Goal: Information Seeking & Learning: Learn about a topic

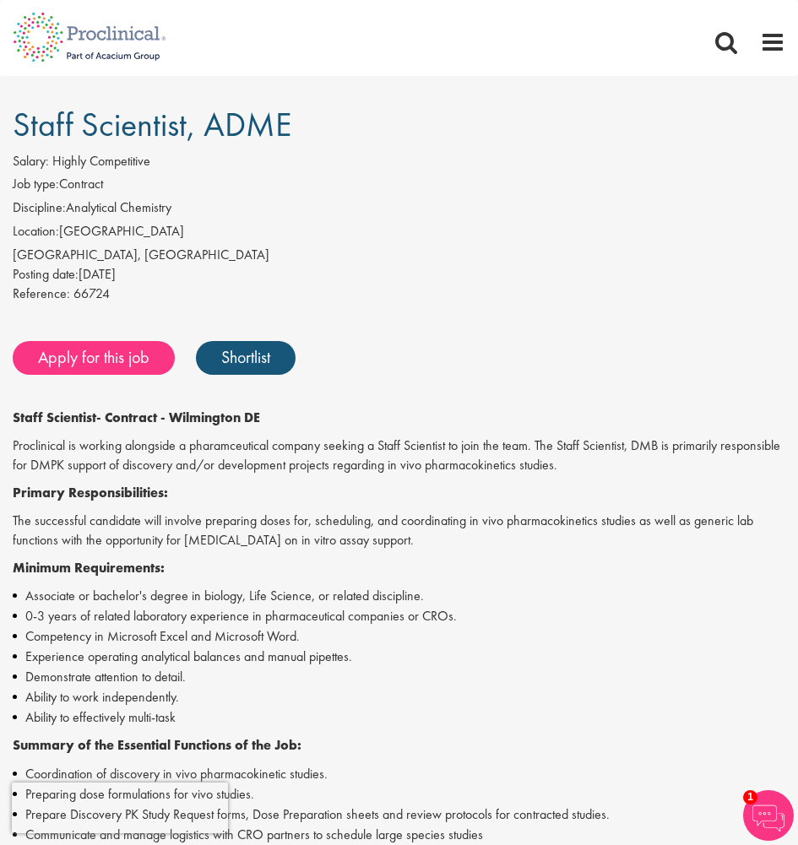
scroll to position [253, 0]
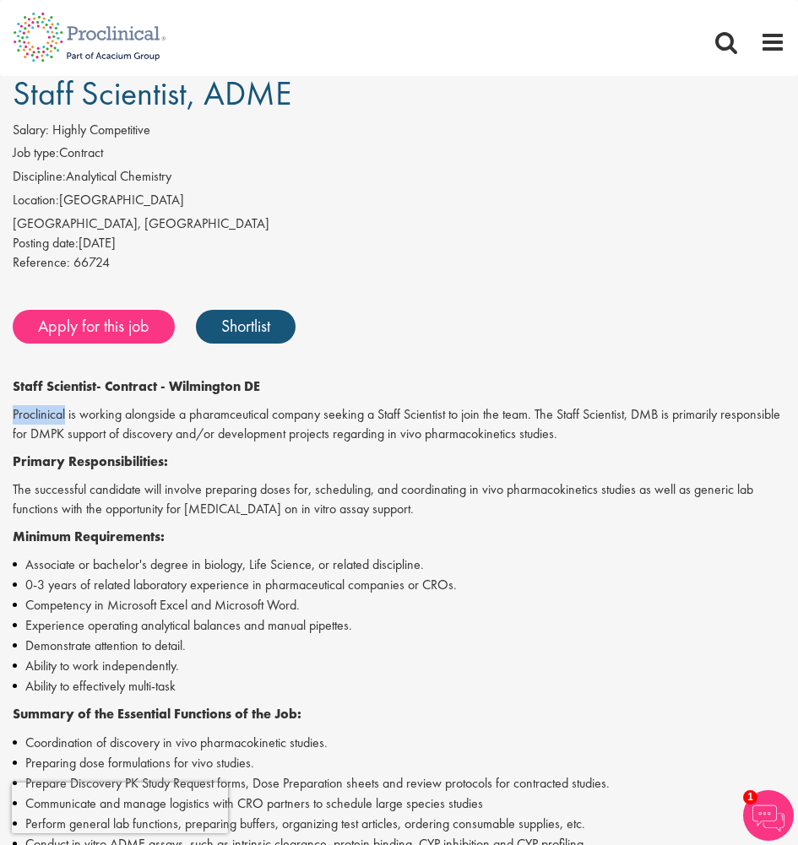
drag, startPoint x: 13, startPoint y: 420, endPoint x: 65, endPoint y: 420, distance: 52.3
click at [65, 420] on p "Proclinical is working alongside a pharamceutical company seeking a Staff Scien…" at bounding box center [399, 424] width 772 height 39
copy p "Proclinical"
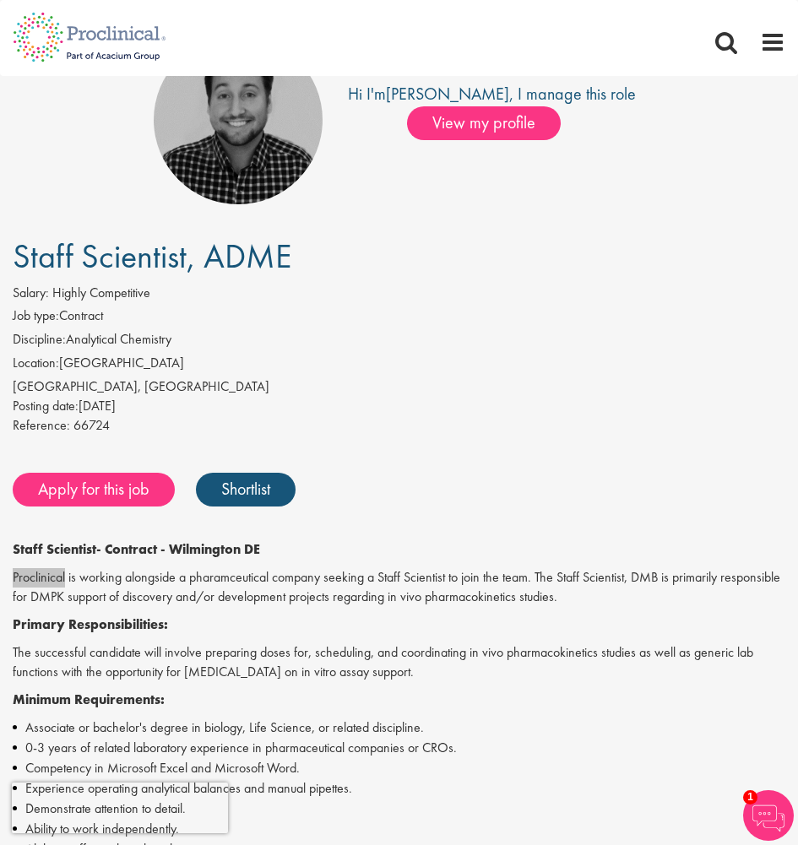
scroll to position [84, 0]
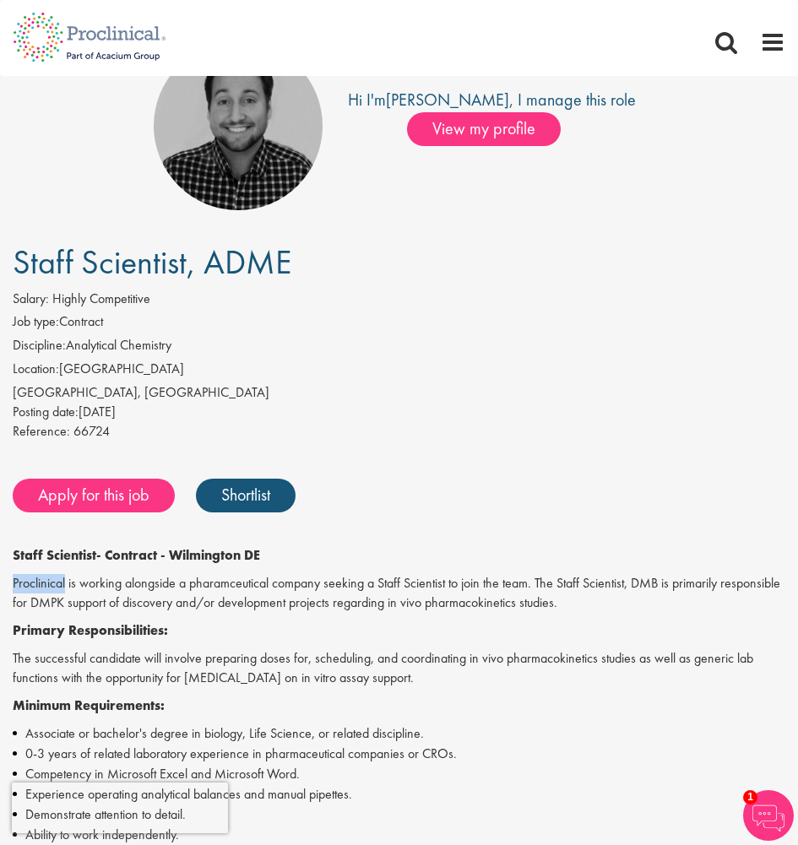
drag, startPoint x: 19, startPoint y: 264, endPoint x: 329, endPoint y: 264, distance: 309.8
click at [329, 264] on h1 "Staff Scientist, ADME" at bounding box center [399, 262] width 772 height 37
copy span "Staff Scientist, ADME"
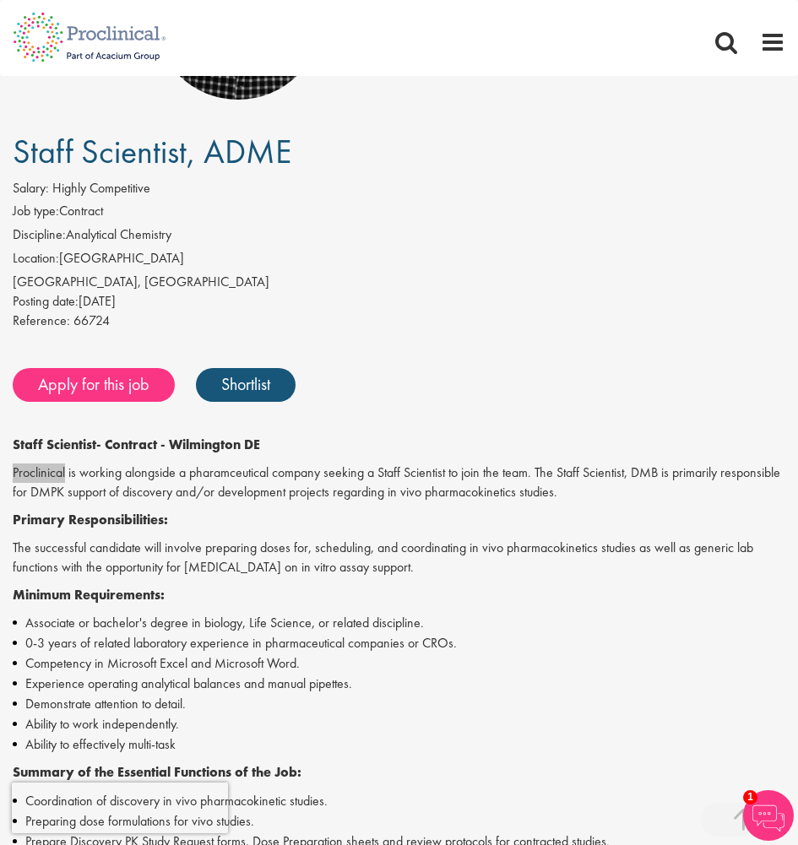
scroll to position [591, 0]
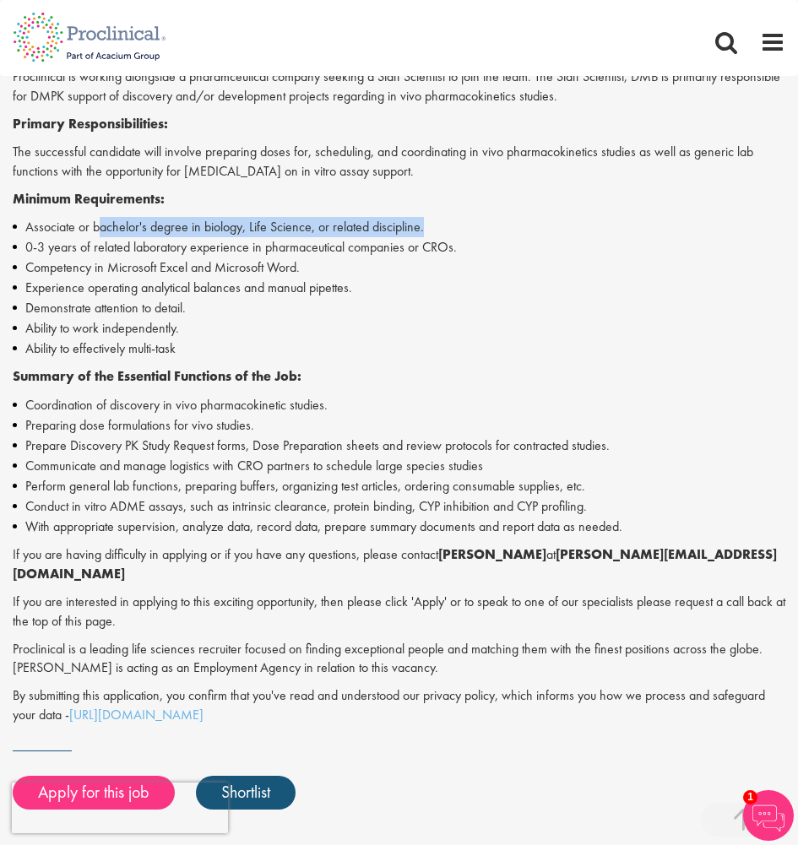
drag, startPoint x: 100, startPoint y: 228, endPoint x: 447, endPoint y: 228, distance: 346.1
click at [447, 228] on li "Associate or bachelor's degree in biology, Life Science, or related discipline." at bounding box center [399, 227] width 772 height 20
copy li "achelor's degree in biology, Life Science, or related discipline."
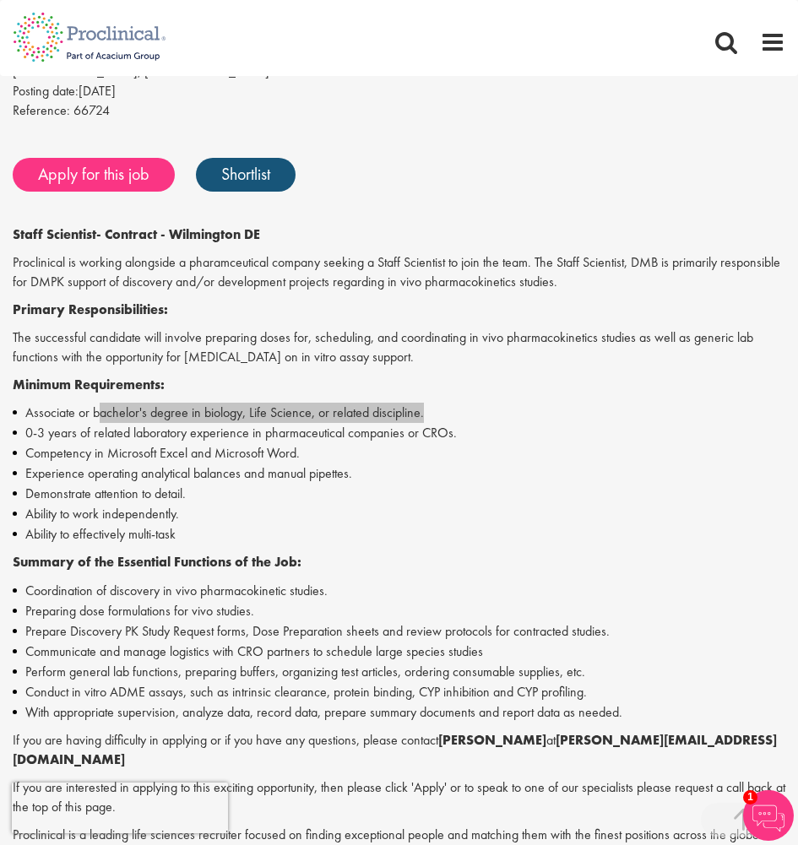
scroll to position [338, 0]
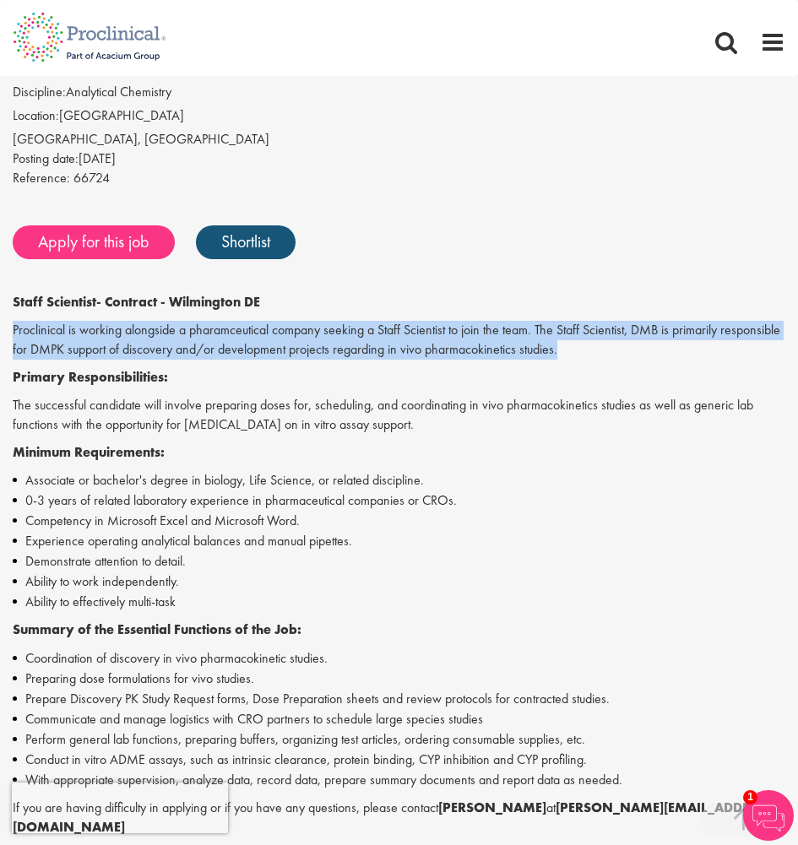
drag, startPoint x: 6, startPoint y: 328, endPoint x: 651, endPoint y: 349, distance: 645.3
click at [651, 349] on div "Staff Scientist, ADME Salary: Highly Competitive Job type: Contract Discipline:…" at bounding box center [399, 609] width 798 height 1236
copy p "Proclinical is working alongside a pharamceutical company seeking a Staff Scien…"
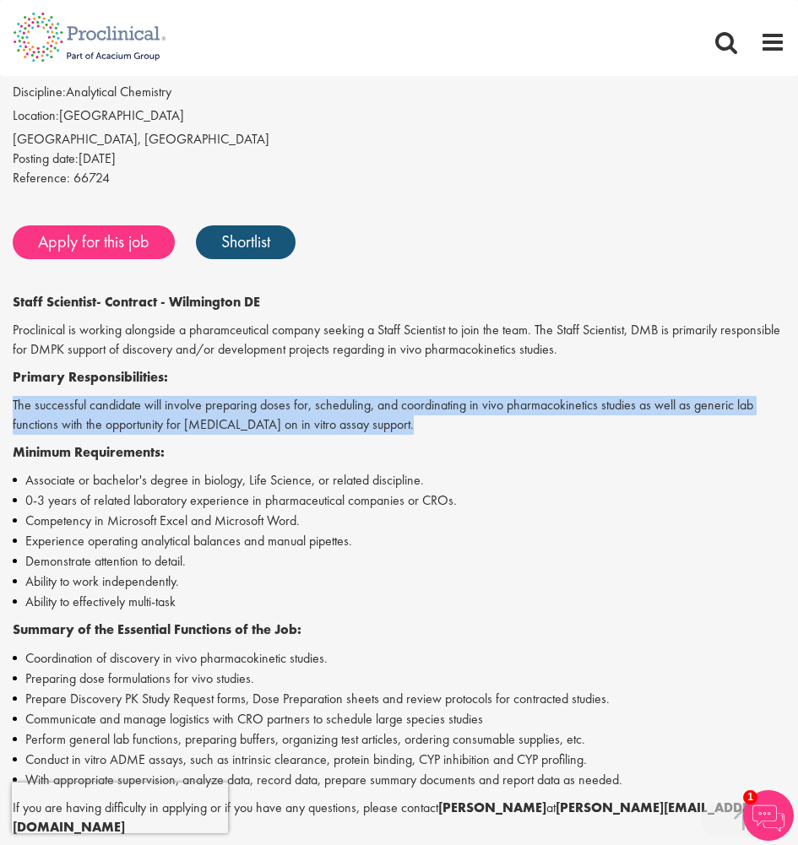
drag, startPoint x: 337, startPoint y: 416, endPoint x: 14, endPoint y: 413, distance: 322.5
click at [14, 413] on p "The successful candidate will involve preparing doses for, scheduling, and coor…" at bounding box center [399, 415] width 772 height 39
copy p "The successful candidate will involve preparing doses for, scheduling, and coor…"
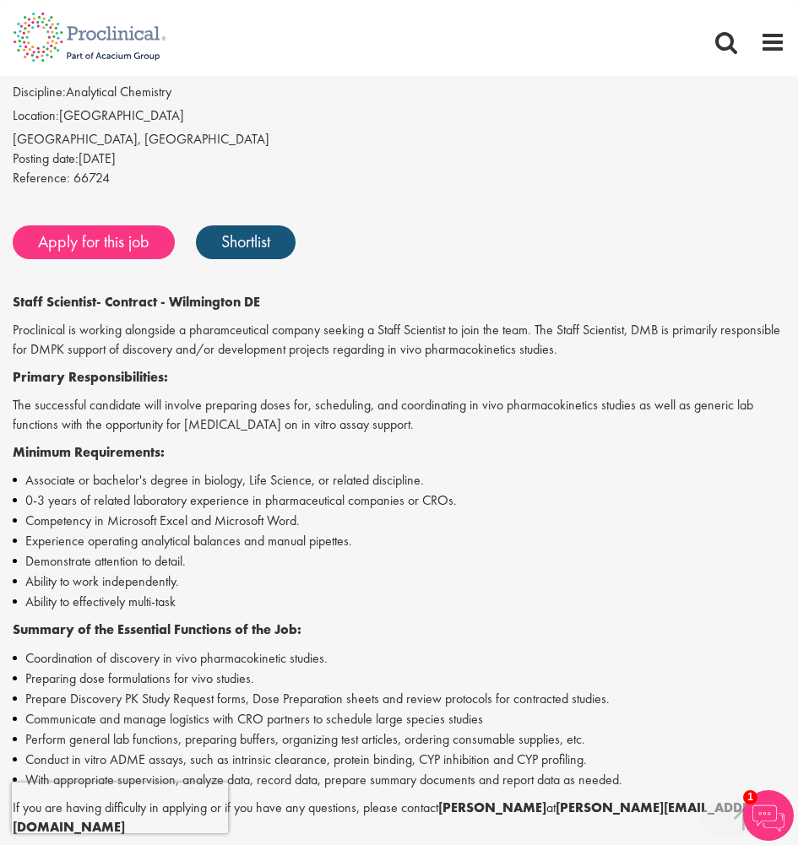
click at [569, 525] on li "Competency in Microsoft Excel and Microsoft Word." at bounding box center [399, 521] width 772 height 20
